Goal: Information Seeking & Learning: Find specific fact

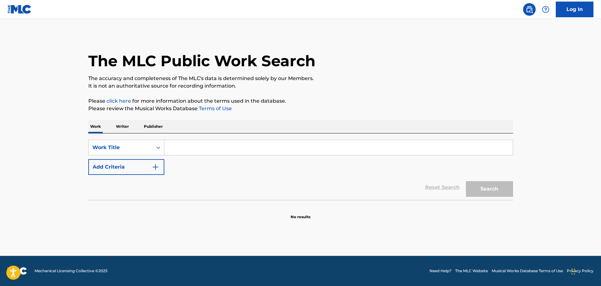
click at [148, 124] on p "Publisher" at bounding box center [153, 126] width 23 height 13
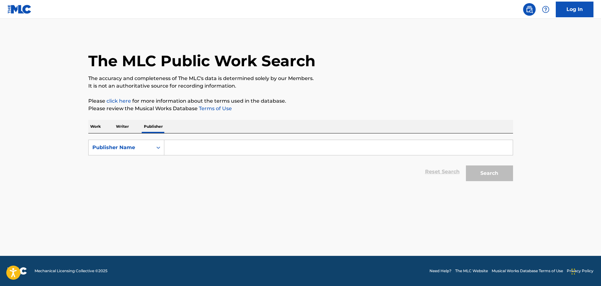
drag, startPoint x: 184, startPoint y: 149, endPoint x: 187, endPoint y: 143, distance: 6.3
click at [184, 149] on input "Search Form" at bounding box center [338, 147] width 349 height 15
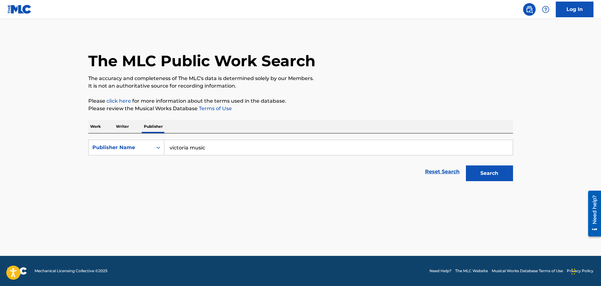
click at [466, 166] on button "Search" at bounding box center [489, 174] width 47 height 16
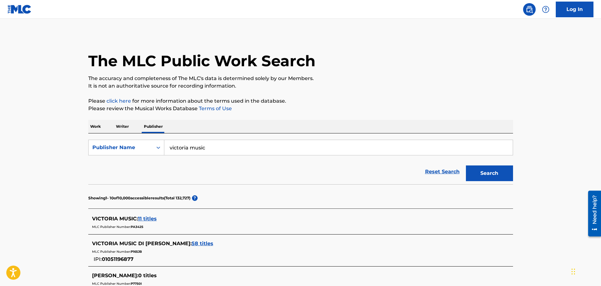
click at [146, 219] on span "11 titles" at bounding box center [147, 219] width 19 height 6
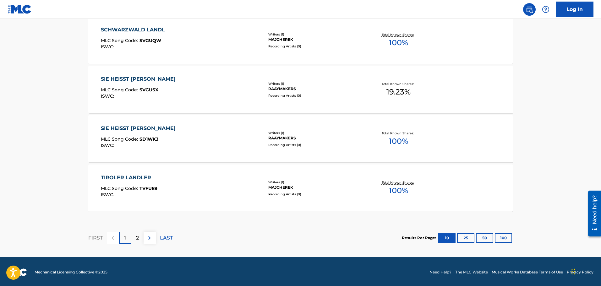
scroll to position [509, 0]
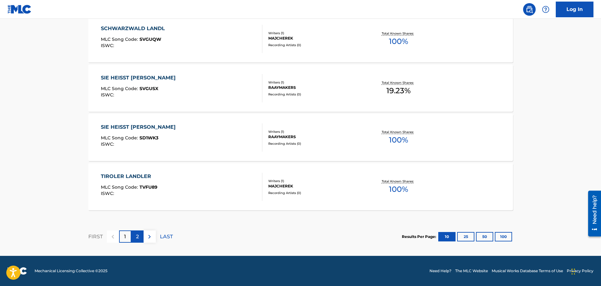
click at [135, 239] on div "2" at bounding box center [137, 237] width 12 height 12
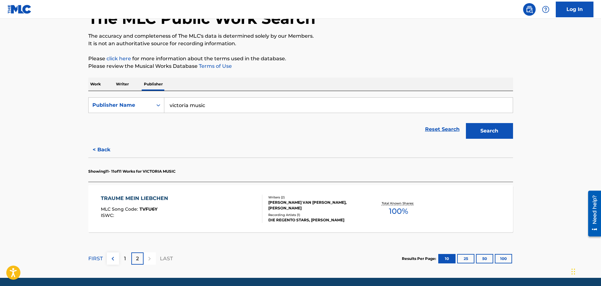
scroll to position [64, 0]
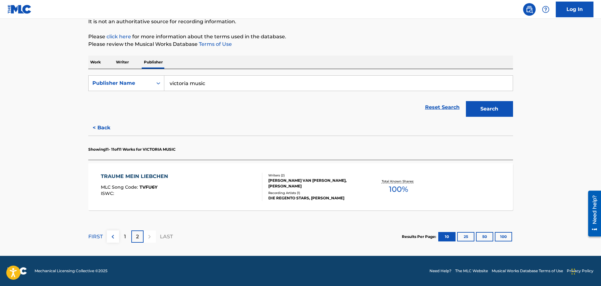
click at [156, 63] on p "Publisher" at bounding box center [153, 62] width 23 height 13
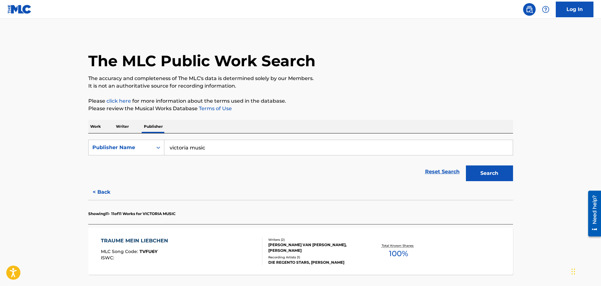
click at [212, 151] on input "victoria music" at bounding box center [338, 147] width 349 height 15
type input "victoria music srl"
click at [466, 166] on button "Search" at bounding box center [489, 174] width 47 height 16
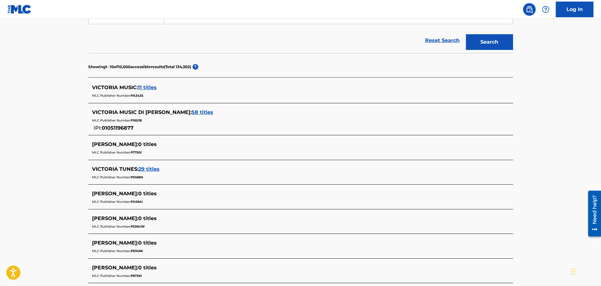
scroll to position [118, 0]
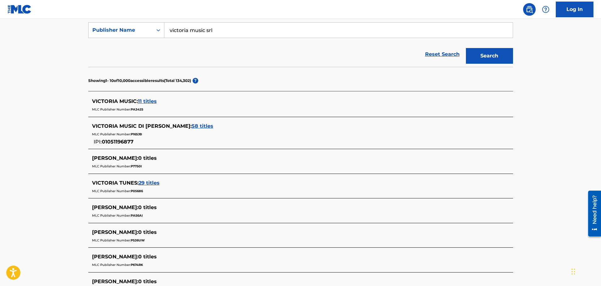
click at [205, 127] on span "58 titles" at bounding box center [203, 126] width 22 height 6
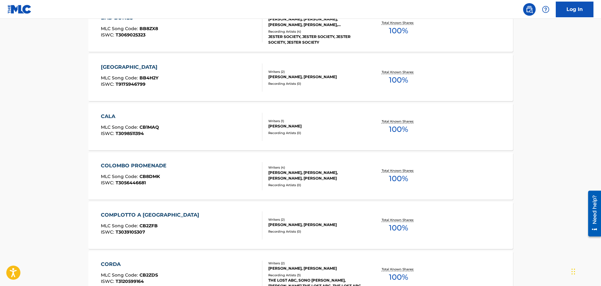
scroll to position [421, 0]
click at [164, 134] on div "CALA MLC Song Code : CB1MAQ ISWC : T3098511394" at bounding box center [182, 126] width 162 height 28
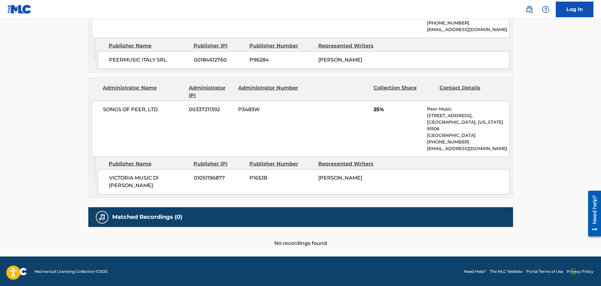
scroll to position [410, 0]
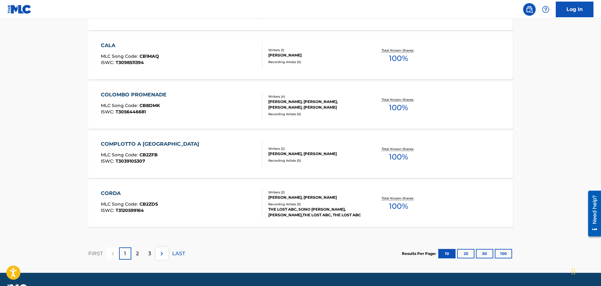
scroll to position [492, 0]
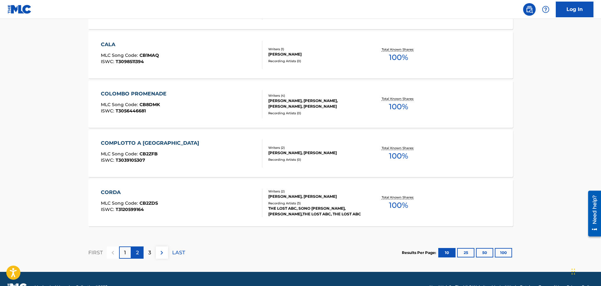
click at [136, 253] on p "2" at bounding box center [137, 253] width 3 height 8
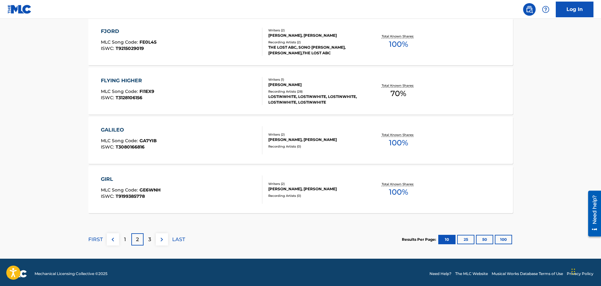
scroll to position [509, 0]
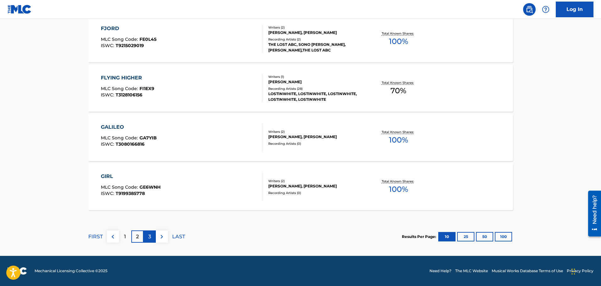
click at [145, 239] on div "3" at bounding box center [150, 237] width 12 height 12
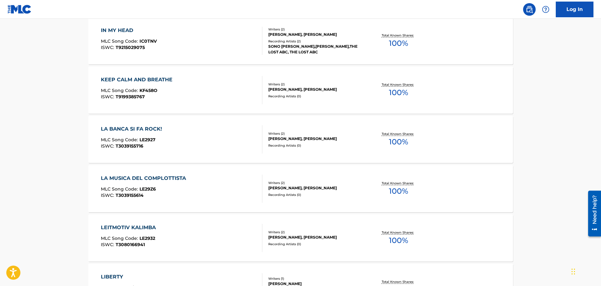
scroll to position [346, 0]
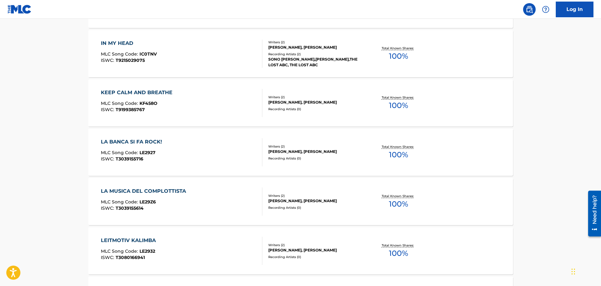
click at [326, 144] on div "Writers ( 2 )" at bounding box center [315, 146] width 95 height 5
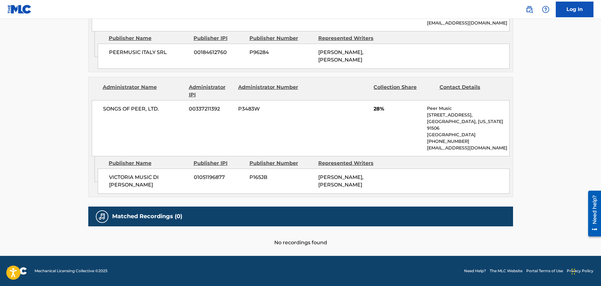
scroll to position [436, 0]
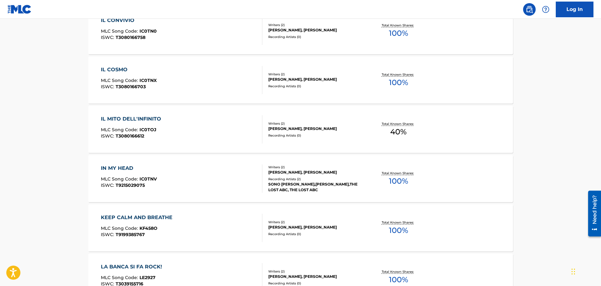
scroll to position [241, 0]
